Goal: Browse casually

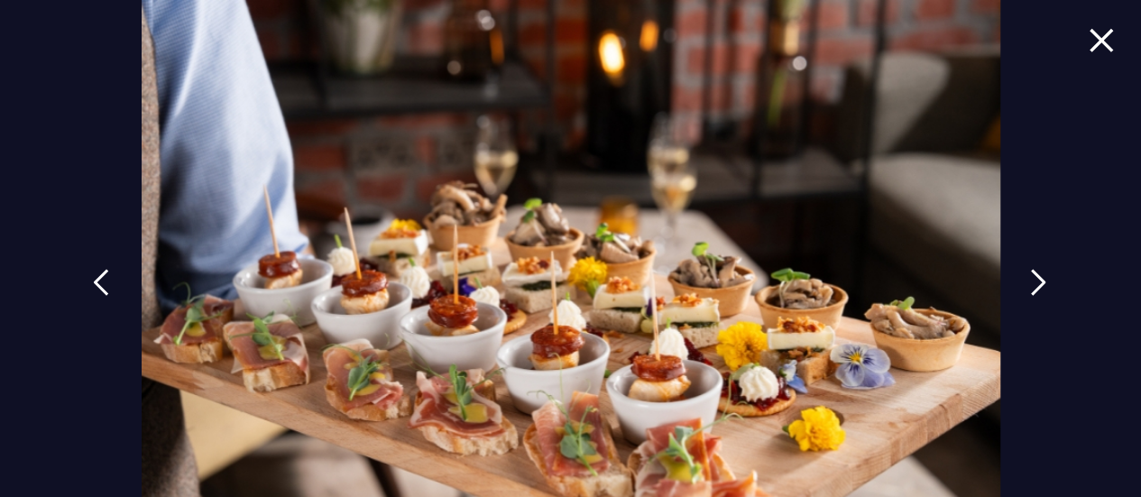
scroll to position [2712, 0]
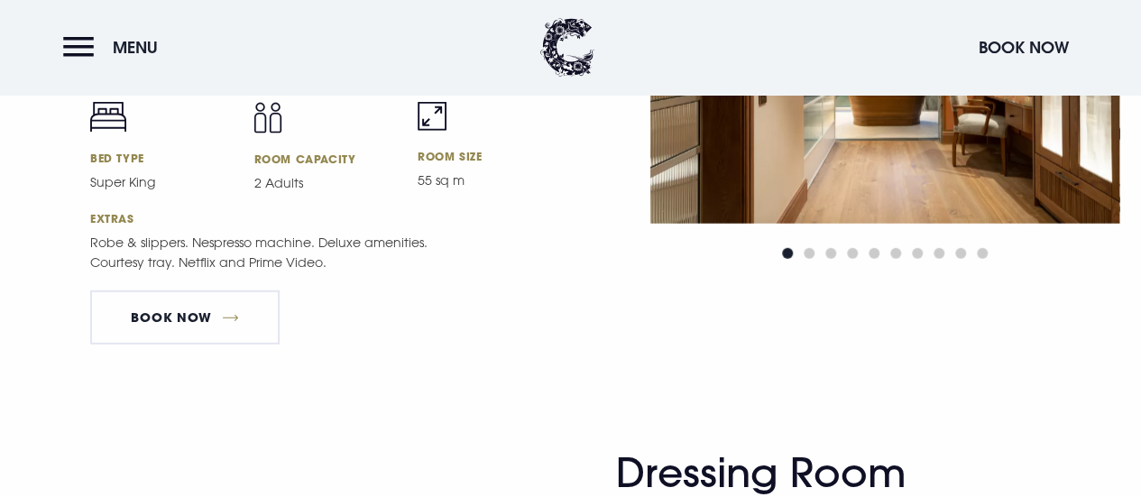
scroll to position [2254, 0]
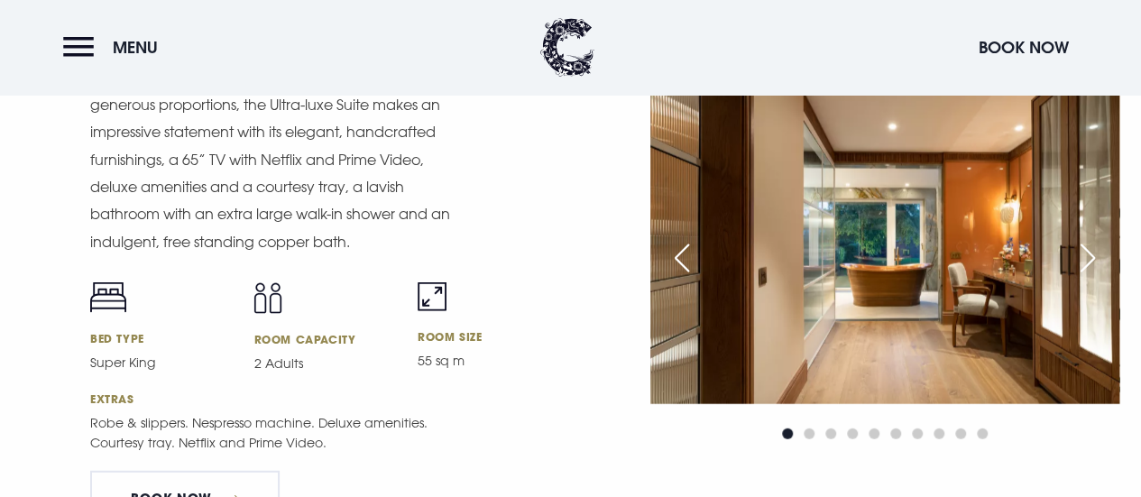
click at [900, 279] on img at bounding box center [884, 248] width 469 height 312
click at [934, 279] on img at bounding box center [884, 248] width 469 height 312
click at [1082, 278] on div "Next slide" at bounding box center [1087, 258] width 45 height 40
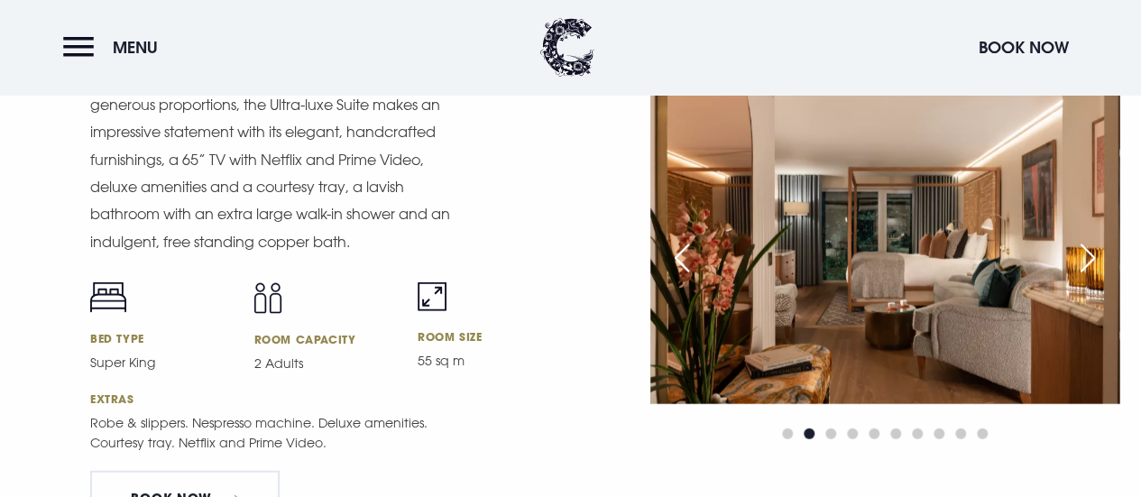
click at [682, 275] on div "Previous slide" at bounding box center [681, 258] width 45 height 40
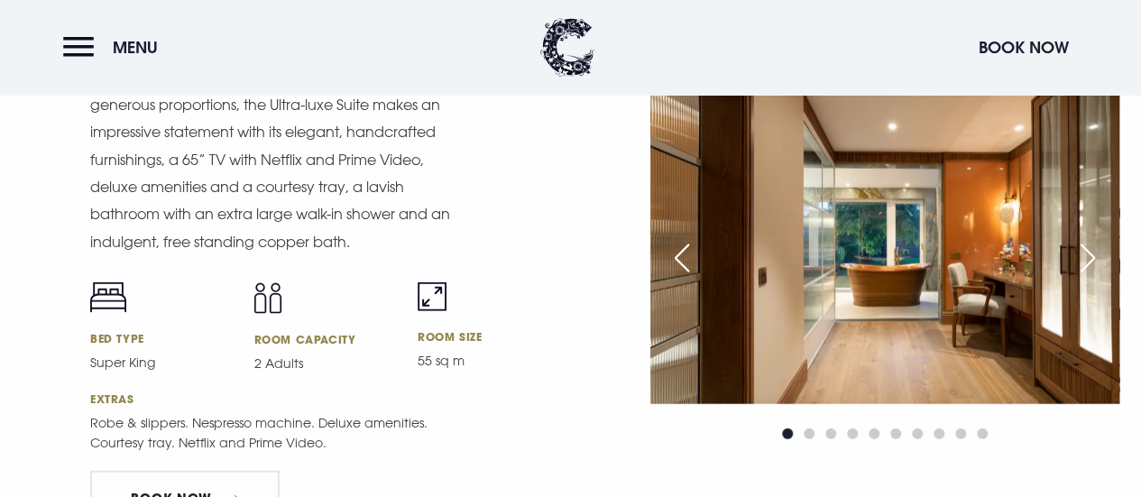
click at [1089, 266] on div "Next slide" at bounding box center [1087, 258] width 45 height 40
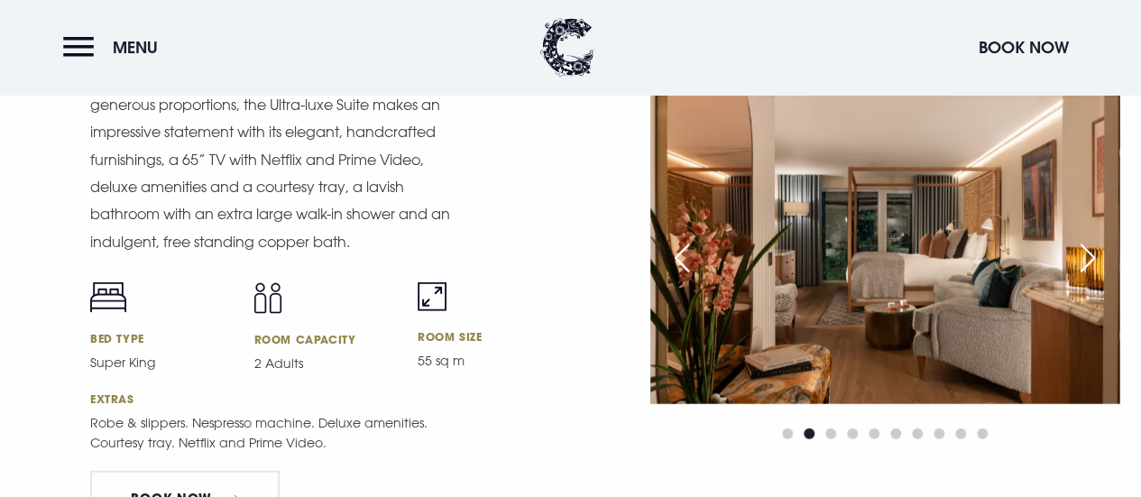
click at [1089, 266] on div "Next slide" at bounding box center [1087, 258] width 45 height 40
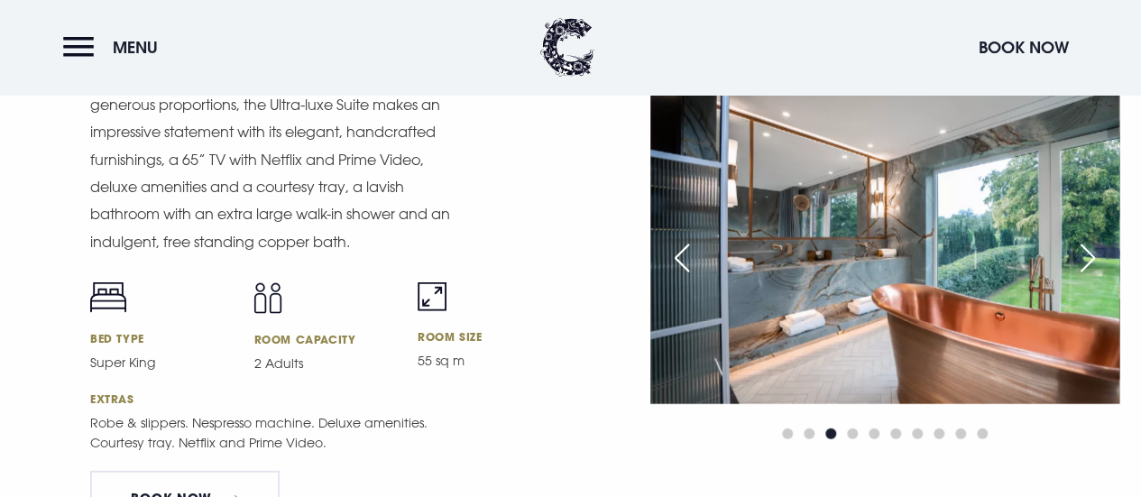
click at [1089, 266] on div "Next slide" at bounding box center [1087, 258] width 45 height 40
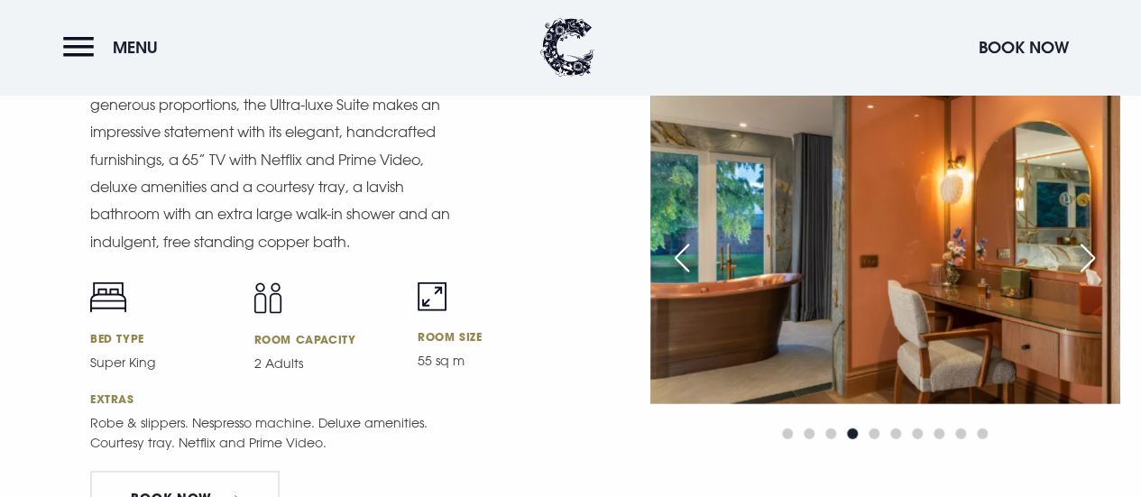
click at [1089, 266] on div "Next slide" at bounding box center [1087, 258] width 45 height 40
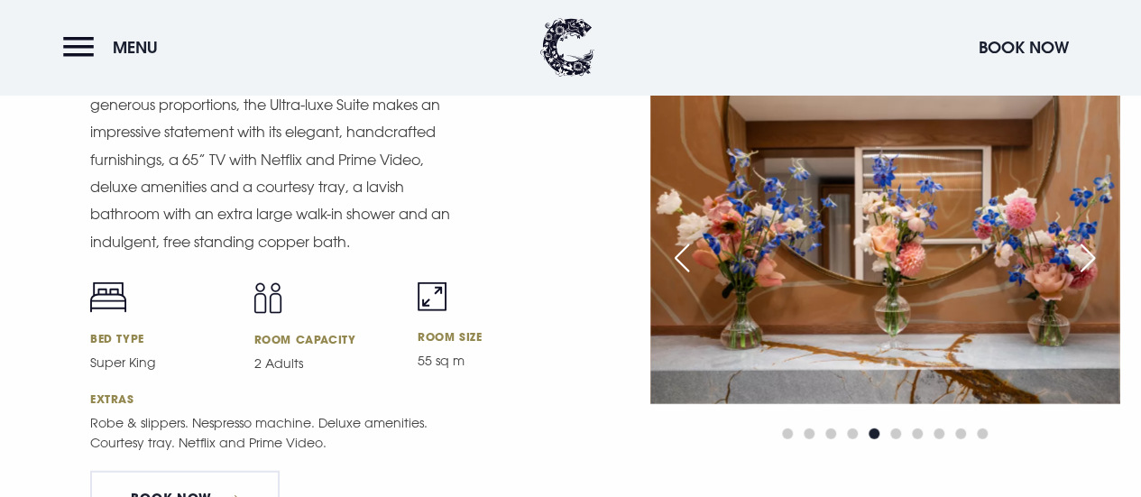
click at [671, 248] on div "Previous slide" at bounding box center [681, 258] width 45 height 40
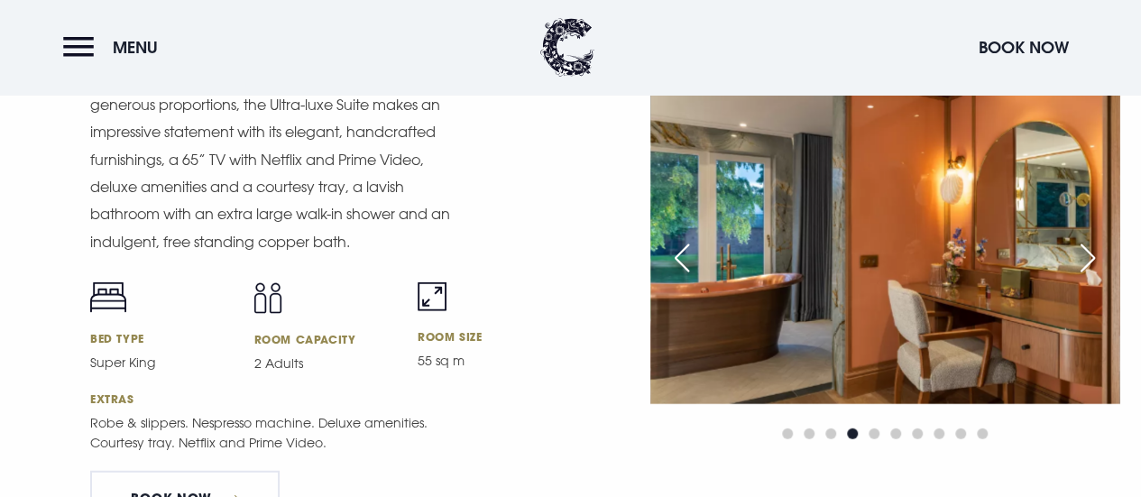
click at [671, 248] on div "Previous slide" at bounding box center [681, 258] width 45 height 40
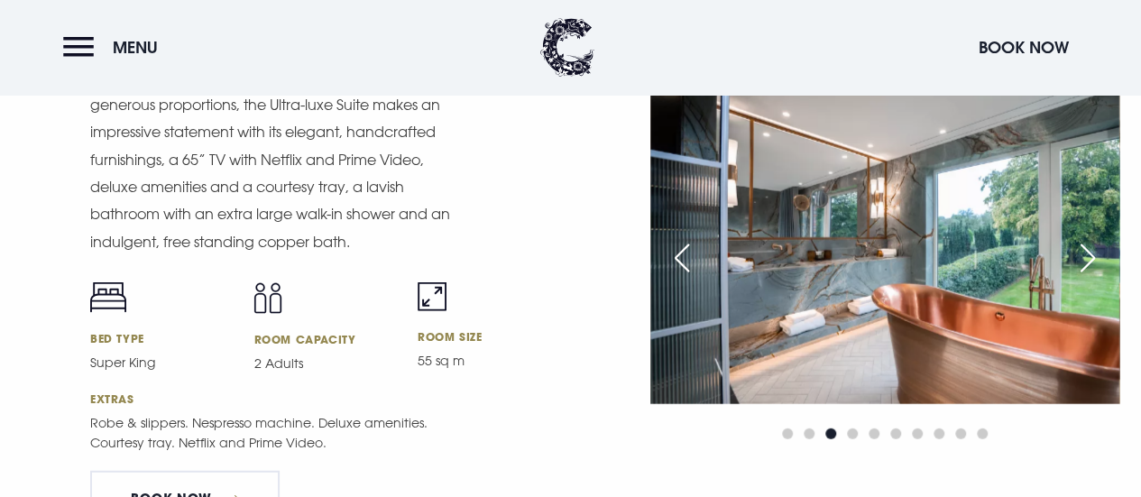
click at [671, 248] on div "Previous slide" at bounding box center [681, 258] width 45 height 40
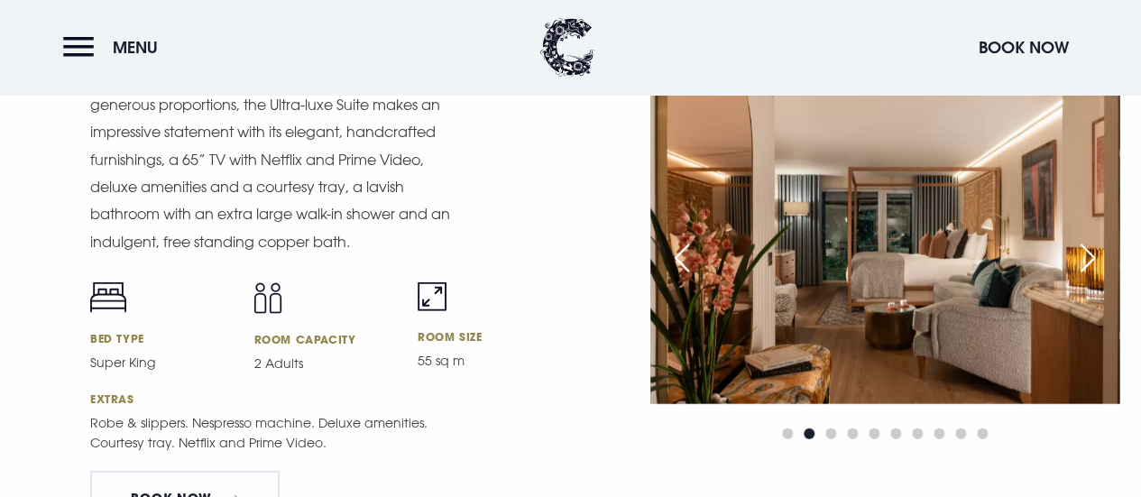
click at [671, 248] on div "Previous slide" at bounding box center [681, 258] width 45 height 40
